Goal: Navigation & Orientation: Find specific page/section

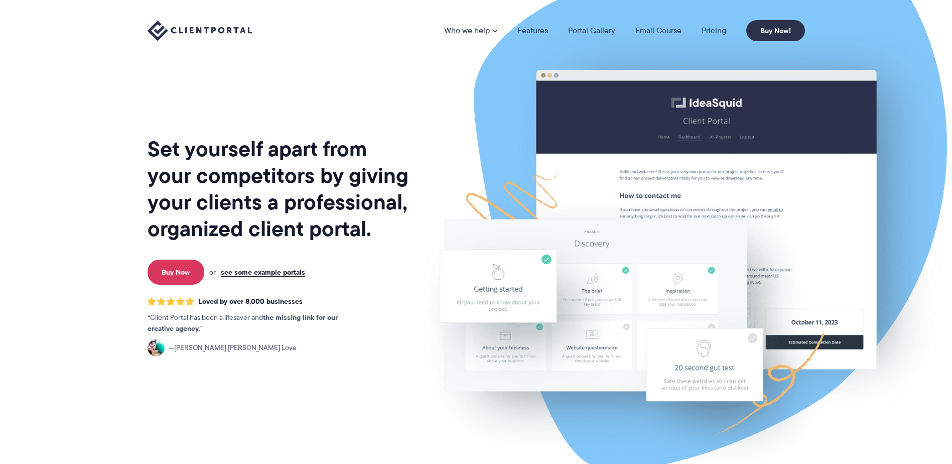
click at [311, 140] on h1 "Set yourself apart from your competitors by giving your clients a professional,…" at bounding box center [279, 188] width 263 height 106
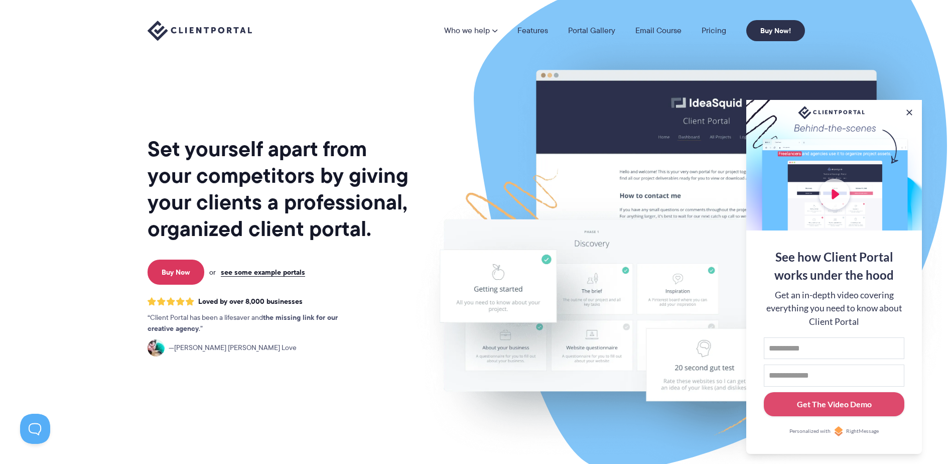
click at [418, 182] on img at bounding box center [678, 248] width 563 height 481
click at [913, 114] on button at bounding box center [909, 112] width 12 height 12
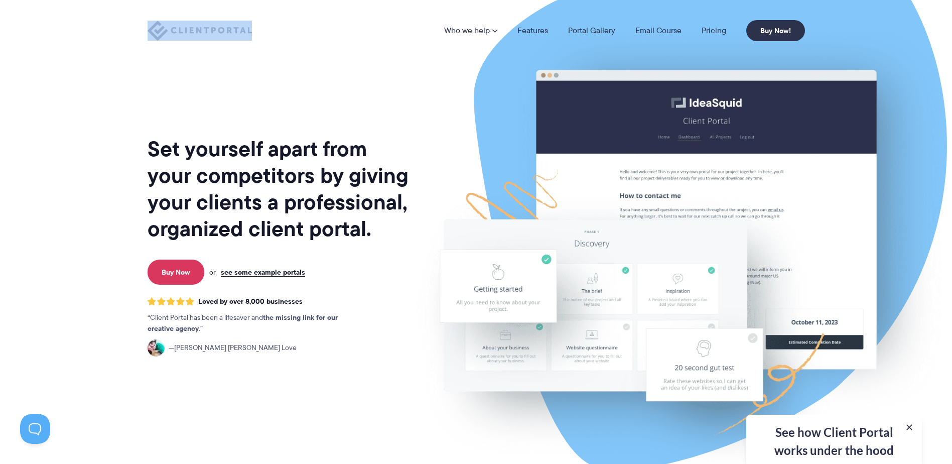
drag, startPoint x: 264, startPoint y: 36, endPoint x: 148, endPoint y: 29, distance: 117.1
click at [148, 29] on div "Who we help Who we help View pricing Agencies See how Client Portal can help gi…" at bounding box center [476, 30] width 657 height 21
drag, startPoint x: 148, startPoint y: 29, endPoint x: 358, endPoint y: 211, distance: 278.2
click at [358, 211] on h1 "Set yourself apart from your competitors by giving your clients a professional,…" at bounding box center [279, 188] width 263 height 106
click at [591, 27] on link "Portal Gallery" at bounding box center [591, 31] width 47 height 8
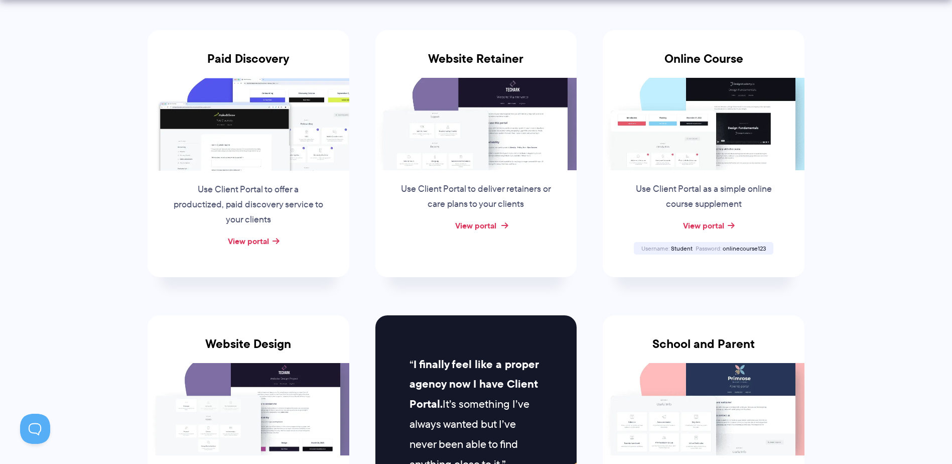
click at [495, 226] on link "View portal" at bounding box center [475, 225] width 41 height 12
click at [260, 238] on link "View portal" at bounding box center [248, 241] width 41 height 12
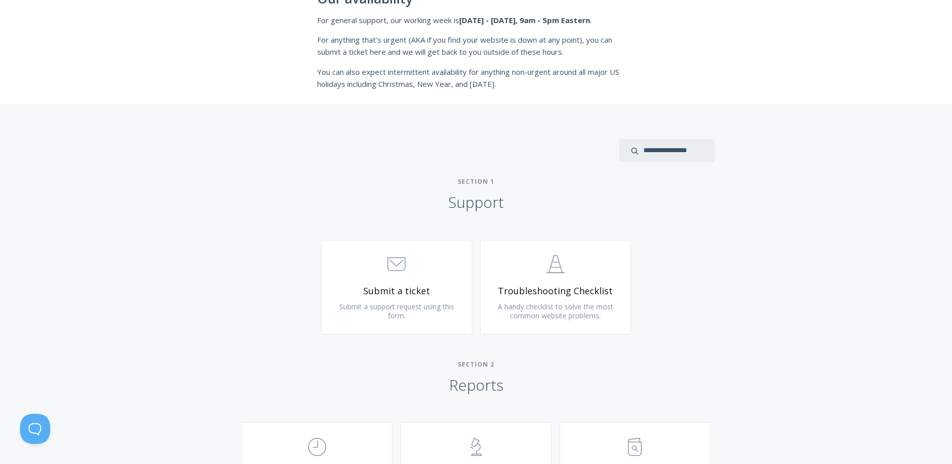
drag, startPoint x: 769, startPoint y: 199, endPoint x: 738, endPoint y: 231, distance: 44.7
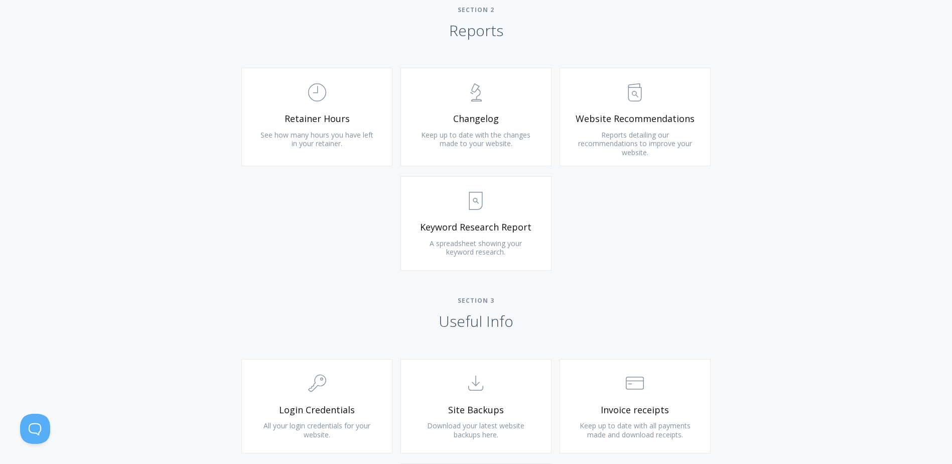
scroll to position [652, 0]
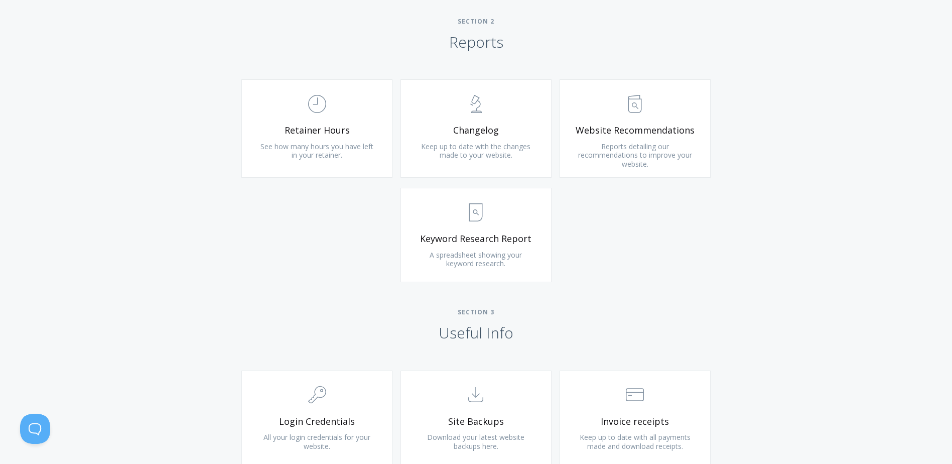
click at [807, 228] on div "Type more than three characters to get results. See search results below. No se…" at bounding box center [476, 181] width 952 height 841
drag, startPoint x: 847, startPoint y: 325, endPoint x: 822, endPoint y: 325, distance: 24.1
click at [822, 325] on h2 "Section 3 Useful Info" at bounding box center [476, 325] width 952 height 34
